Goal: Navigation & Orientation: Find specific page/section

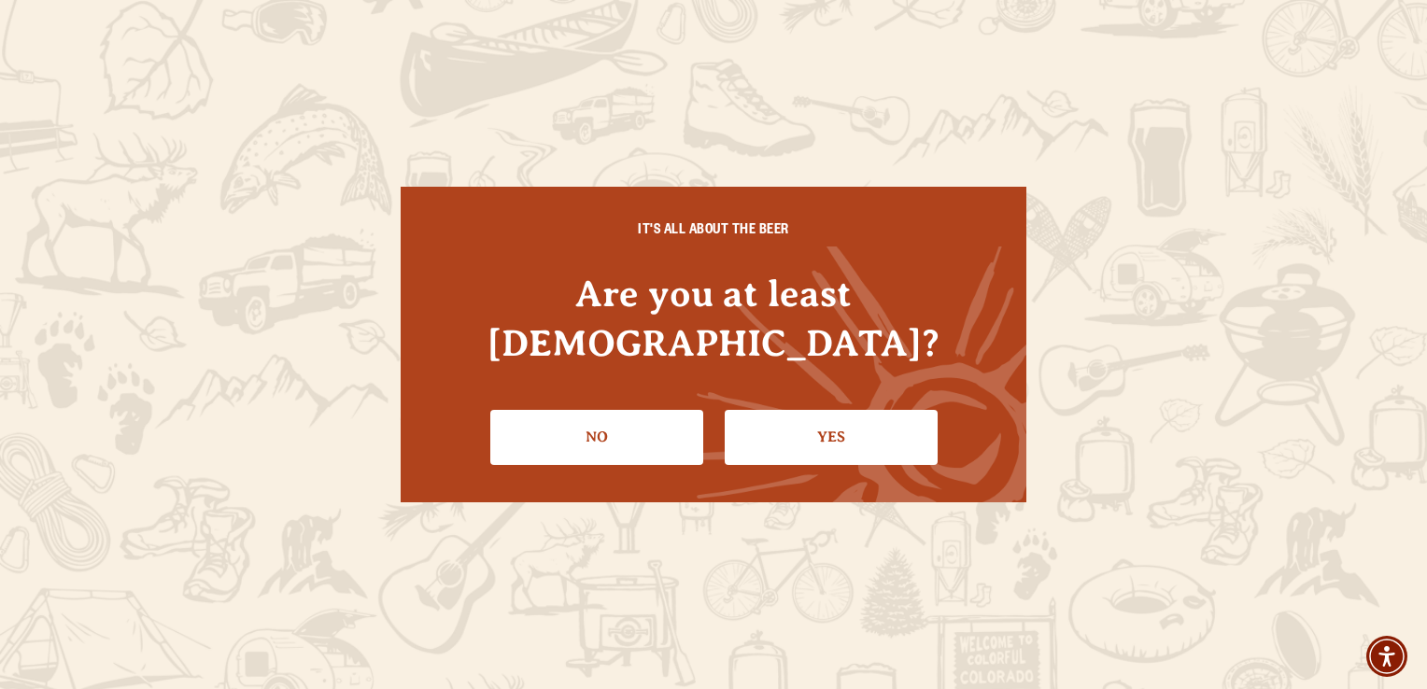
click at [810, 411] on link "Yes" at bounding box center [831, 437] width 213 height 54
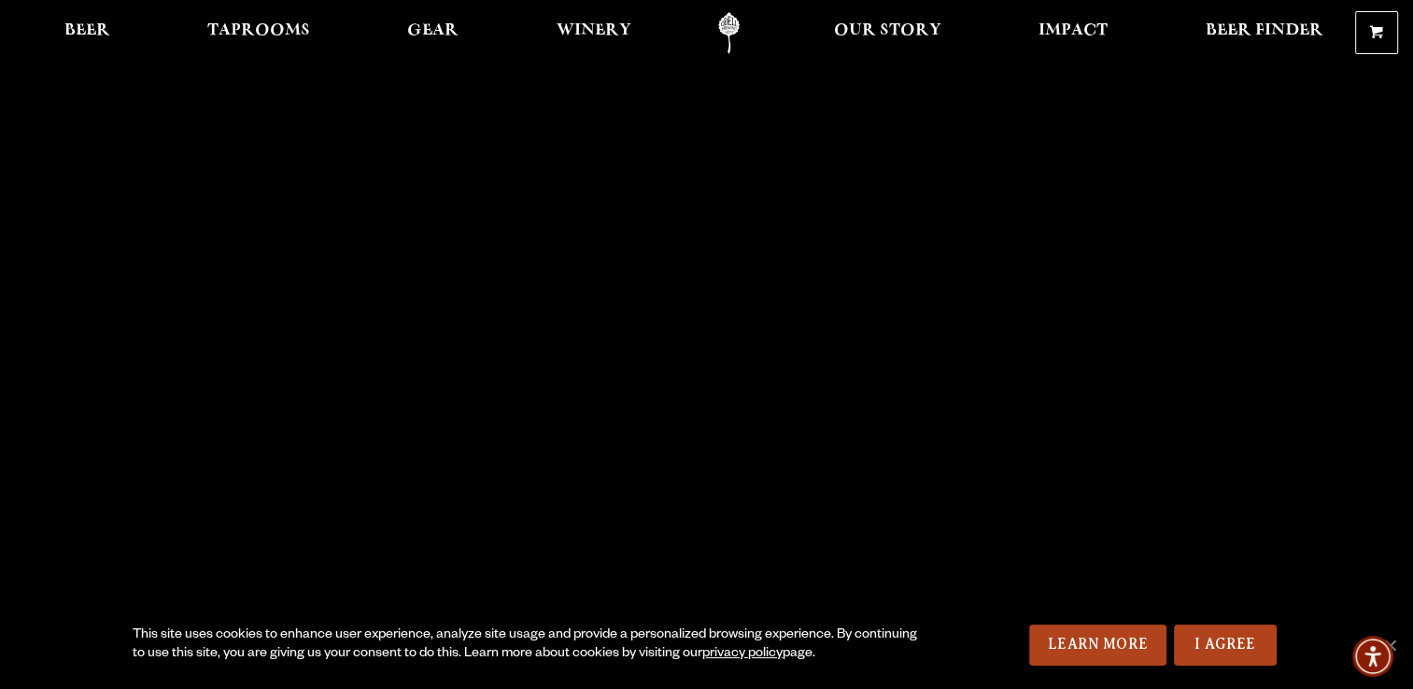
click at [287, 38] on span "Taprooms" at bounding box center [258, 30] width 103 height 15
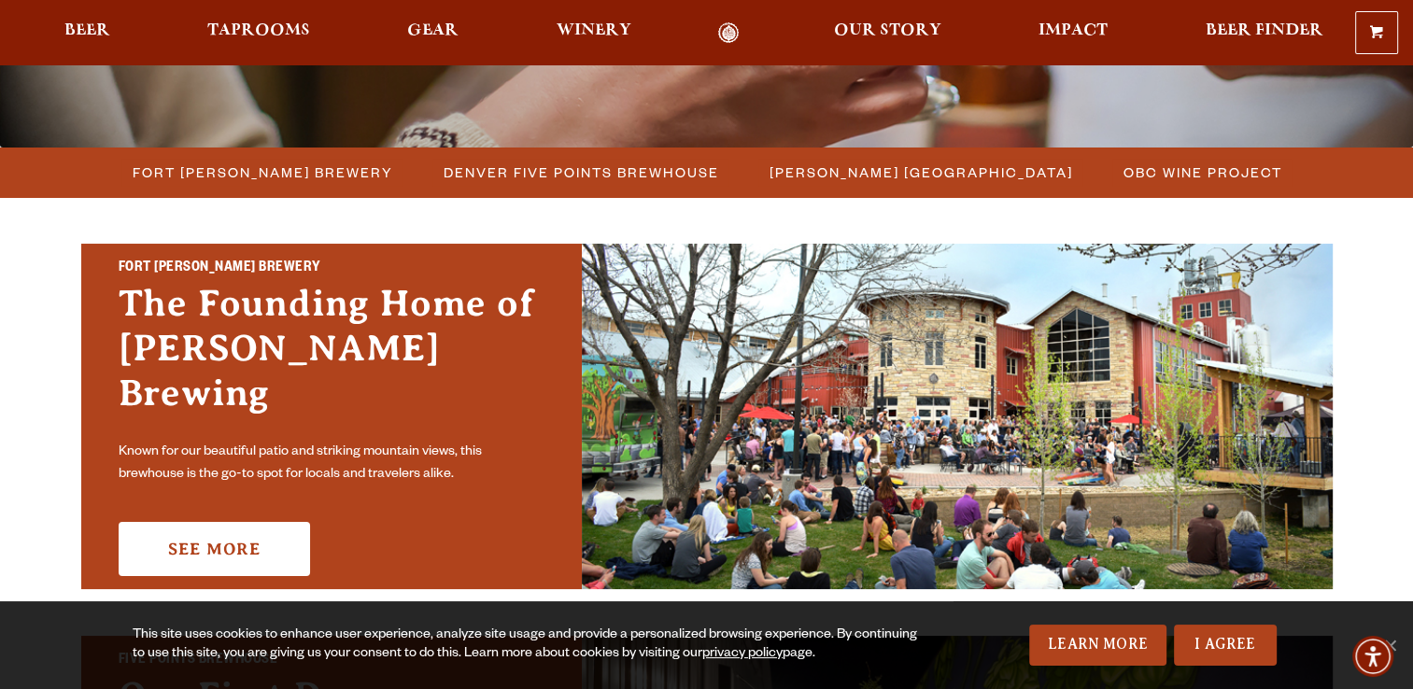
scroll to position [560, 0]
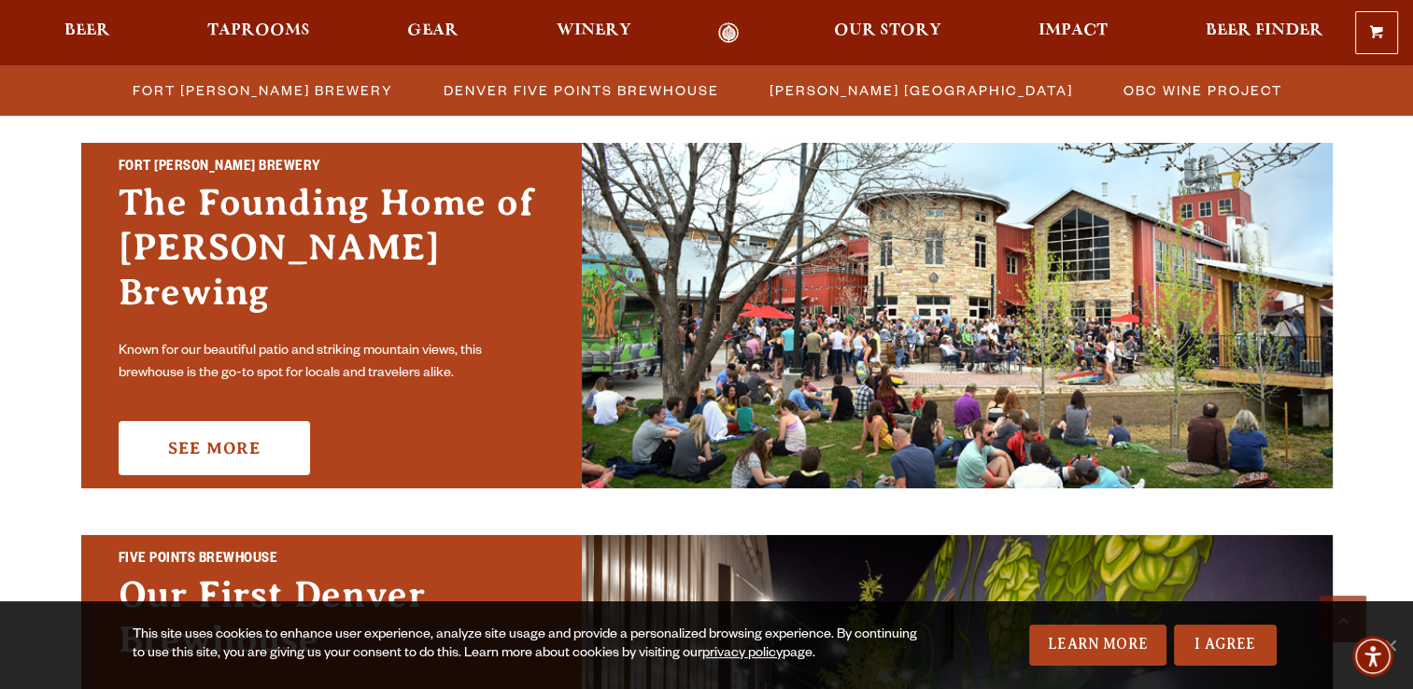
click at [227, 429] on link "See More" at bounding box center [214, 448] width 191 height 54
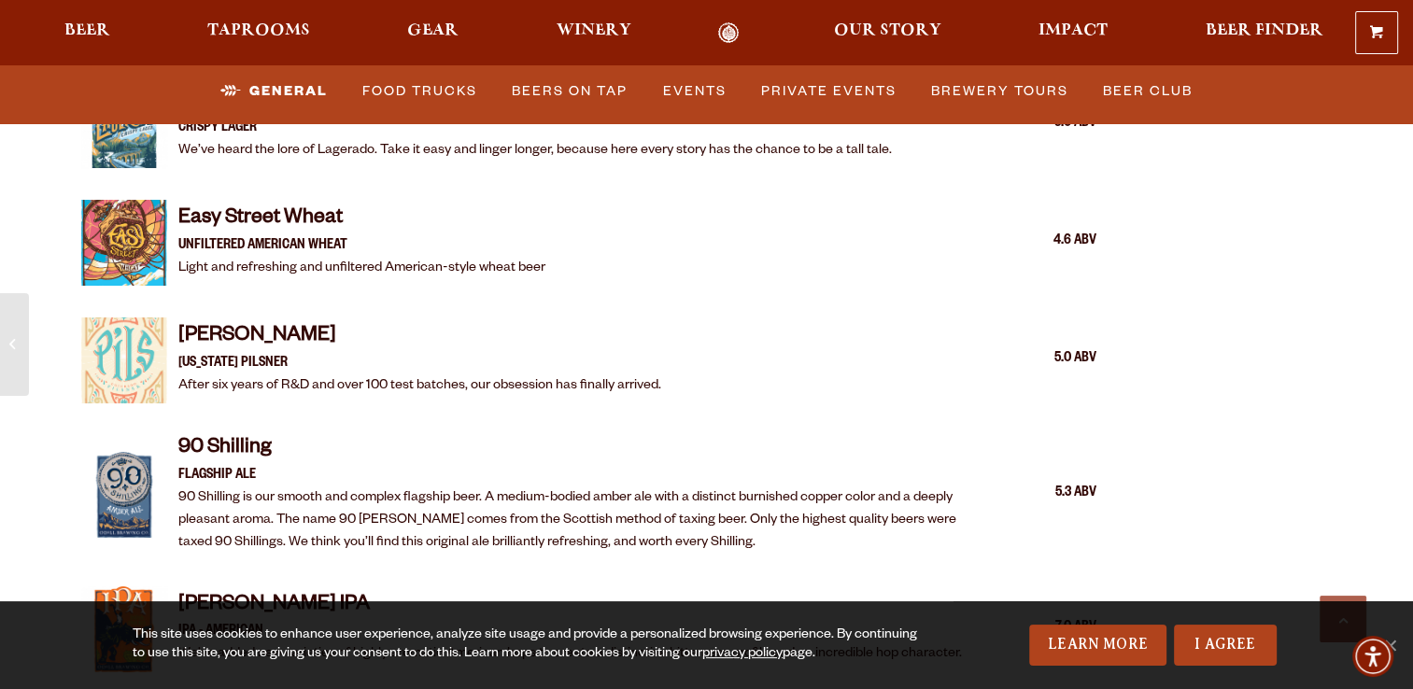
scroll to position [1867, 0]
